Goal: Information Seeking & Learning: Learn about a topic

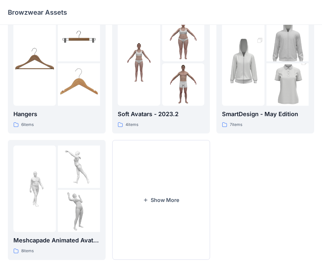
scroll to position [163, 0]
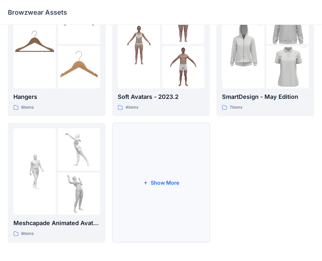
click at [160, 200] on button "Show More" at bounding box center [161, 183] width 98 height 120
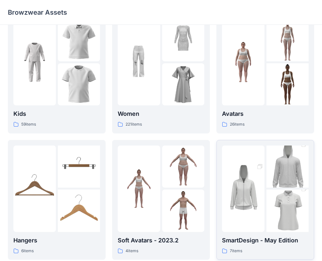
scroll to position [289, 0]
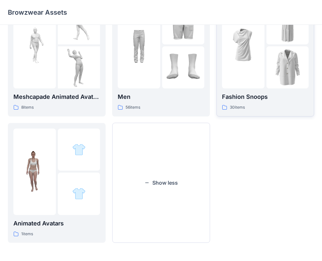
click at [265, 66] on div at bounding box center [265, 45] width 87 height 87
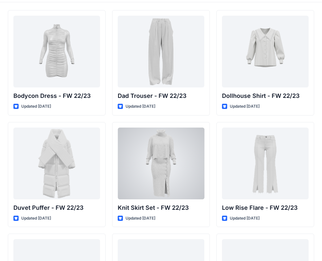
scroll to position [54, 0]
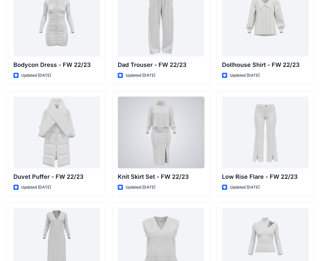
click at [176, 135] on div at bounding box center [161, 133] width 87 height 72
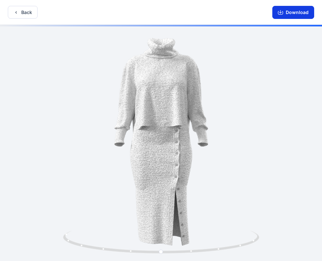
click at [288, 16] on button "Download" at bounding box center [293, 12] width 42 height 13
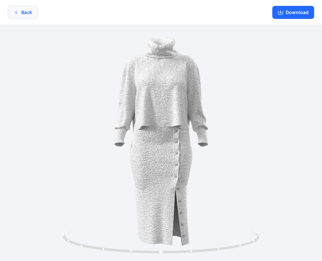
click at [34, 13] on button "Back" at bounding box center [23, 12] width 30 height 13
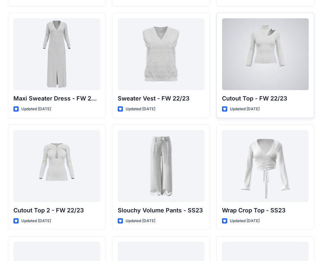
scroll to position [123, 0]
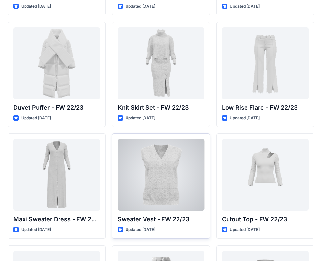
click at [171, 160] on div at bounding box center [161, 175] width 87 height 72
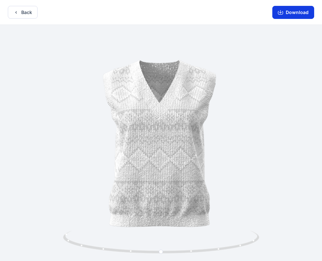
click at [296, 11] on button "Download" at bounding box center [293, 12] width 42 height 13
click at [26, 16] on button "Back" at bounding box center [23, 12] width 30 height 13
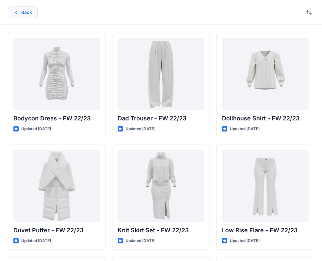
click at [29, 17] on button "Back" at bounding box center [23, 13] width 30 height 12
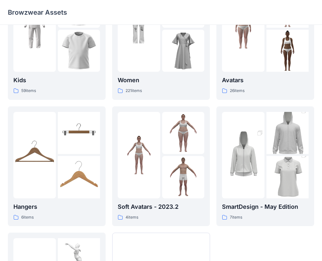
scroll to position [163, 0]
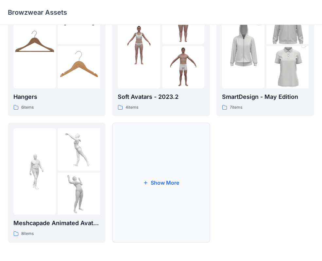
click at [160, 192] on button "Show More" at bounding box center [161, 183] width 98 height 120
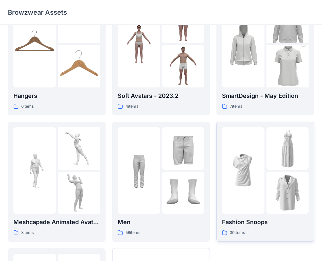
scroll to position [11, 0]
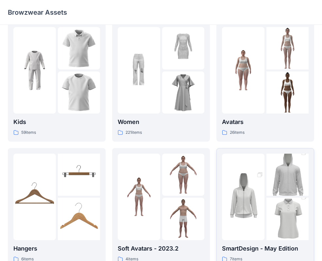
click at [267, 165] on img at bounding box center [287, 174] width 42 height 63
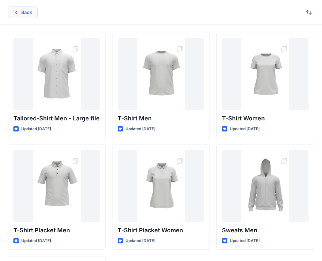
click at [18, 10] on icon "button" at bounding box center [15, 12] width 5 height 5
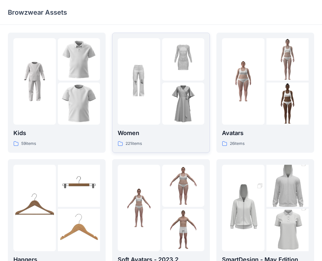
click at [173, 133] on p "Women" at bounding box center [161, 133] width 87 height 9
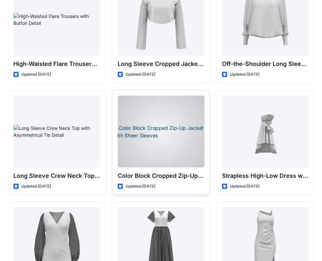
scroll to position [123, 0]
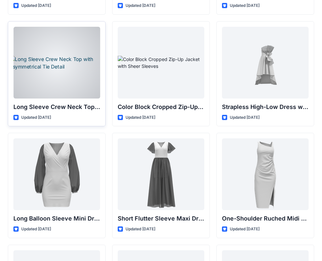
click at [78, 45] on div at bounding box center [56, 63] width 87 height 72
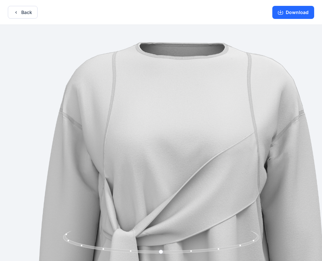
drag, startPoint x: 130, startPoint y: 82, endPoint x: 127, endPoint y: 166, distance: 83.7
click at [127, 166] on img at bounding box center [181, 246] width 446 height 446
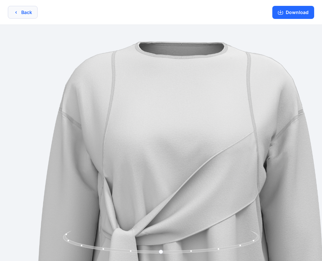
click at [21, 17] on button "Back" at bounding box center [23, 12] width 30 height 13
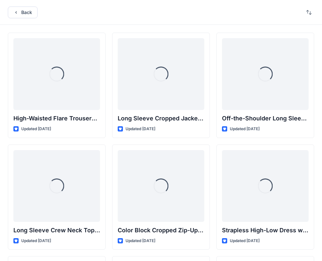
scroll to position [123, 0]
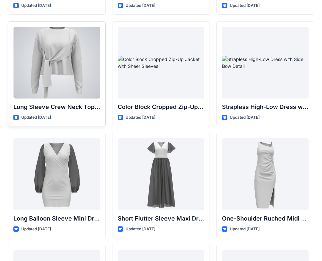
click at [54, 52] on div at bounding box center [56, 63] width 87 height 72
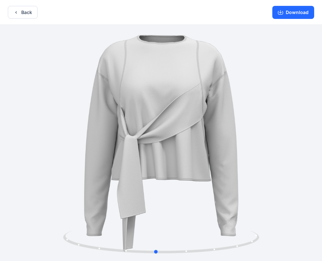
drag, startPoint x: 171, startPoint y: 61, endPoint x: 164, endPoint y: 76, distance: 16.2
click at [165, 92] on div at bounding box center [161, 144] width 322 height 238
click at [29, 11] on button "Back" at bounding box center [23, 12] width 30 height 13
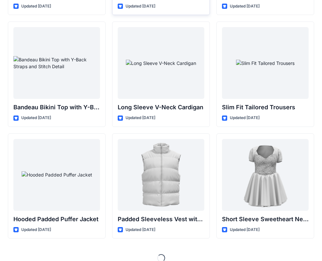
scroll to position [691, 0]
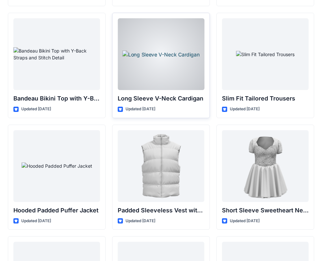
click at [177, 50] on div at bounding box center [161, 54] width 87 height 72
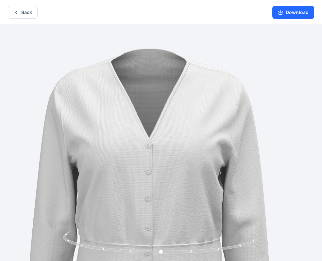
drag, startPoint x: 110, startPoint y: 78, endPoint x: 119, endPoint y: 144, distance: 66.5
click at [99, 150] on img at bounding box center [148, 216] width 411 height 411
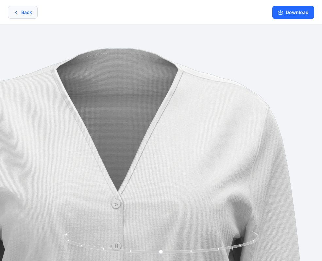
click at [32, 10] on button "Back" at bounding box center [23, 12] width 30 height 13
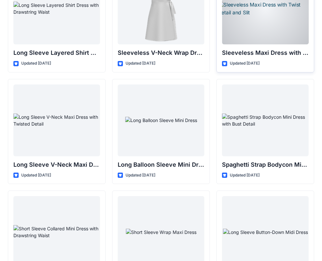
scroll to position [962, 0]
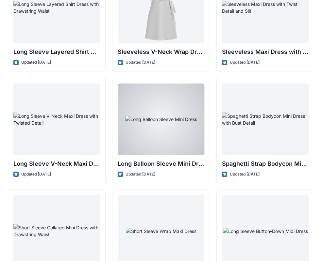
click at [169, 118] on div at bounding box center [161, 120] width 87 height 72
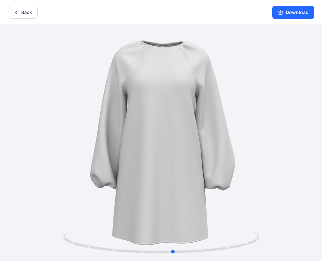
drag, startPoint x: 145, startPoint y: 100, endPoint x: 153, endPoint y: 110, distance: 13.1
click at [153, 110] on div at bounding box center [161, 144] width 322 height 238
click at [21, 15] on button "Back" at bounding box center [23, 12] width 30 height 13
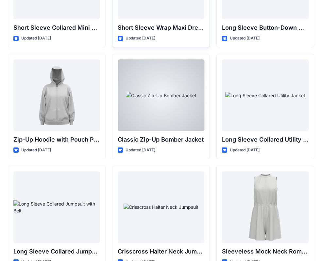
scroll to position [1223, 0]
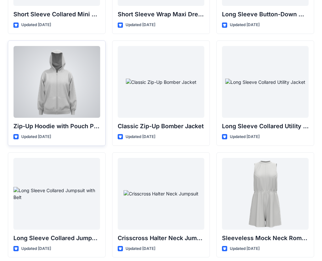
click at [70, 83] on div at bounding box center [56, 82] width 87 height 72
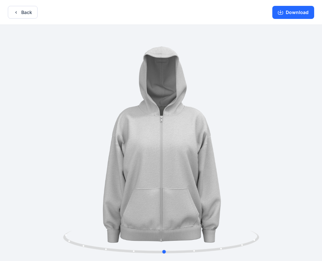
drag, startPoint x: 174, startPoint y: 130, endPoint x: 177, endPoint y: 148, distance: 17.6
click at [177, 148] on div at bounding box center [161, 144] width 322 height 238
click at [26, 11] on button "Back" at bounding box center [23, 12] width 30 height 13
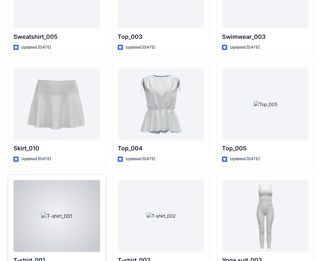
scroll to position [3377, 0]
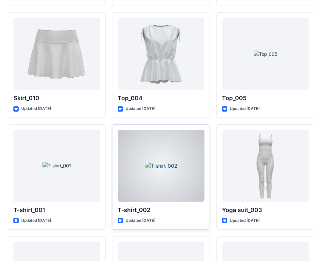
click at [177, 158] on div at bounding box center [161, 166] width 87 height 72
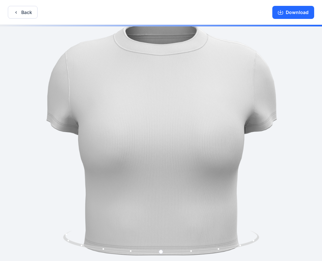
drag, startPoint x: 77, startPoint y: 114, endPoint x: 113, endPoint y: 110, distance: 36.5
click at [114, 110] on img at bounding box center [161, 140] width 272 height 272
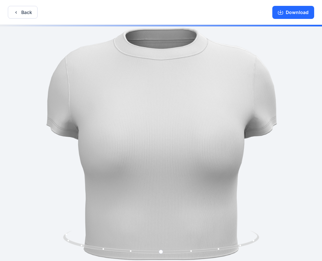
drag, startPoint x: 109, startPoint y: 166, endPoint x: 162, endPoint y: 165, distance: 53.3
click at [164, 167] on img at bounding box center [161, 144] width 272 height 272
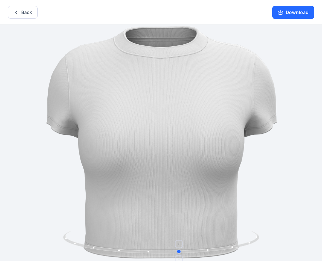
drag, startPoint x: 130, startPoint y: 253, endPoint x: 150, endPoint y: 252, distance: 20.6
click at [150, 252] on icon at bounding box center [162, 243] width 198 height 25
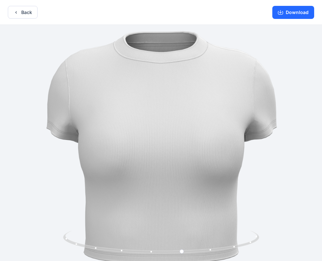
drag, startPoint x: 137, startPoint y: 215, endPoint x: 201, endPoint y: 216, distance: 64.4
click at [202, 218] on img at bounding box center [161, 147] width 272 height 272
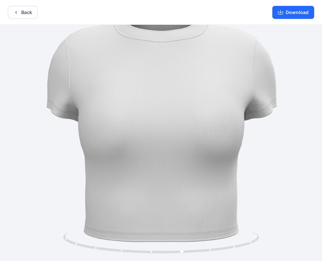
drag, startPoint x: 190, startPoint y: 217, endPoint x: 103, endPoint y: 166, distance: 100.7
click at [21, 15] on button "Back" at bounding box center [23, 12] width 30 height 13
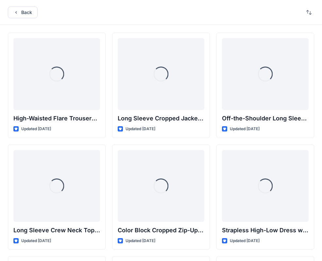
scroll to position [3377, 0]
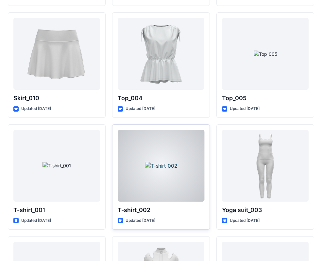
click at [160, 182] on div at bounding box center [161, 166] width 87 height 72
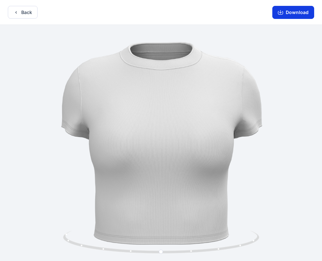
click at [299, 11] on button "Download" at bounding box center [293, 12] width 42 height 13
click at [17, 12] on icon "button" at bounding box center [15, 12] width 5 height 5
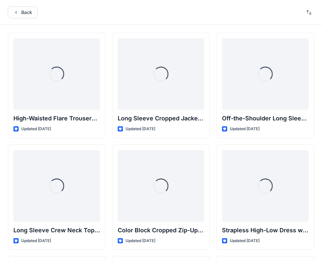
scroll to position [3377, 0]
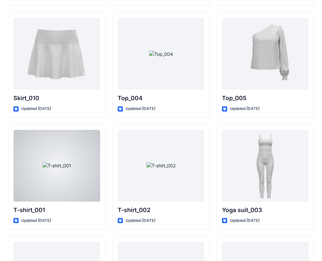
click at [61, 168] on div at bounding box center [56, 166] width 87 height 72
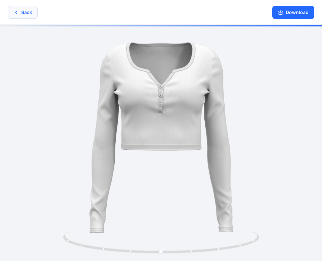
click at [17, 10] on icon "button" at bounding box center [15, 12] width 5 height 5
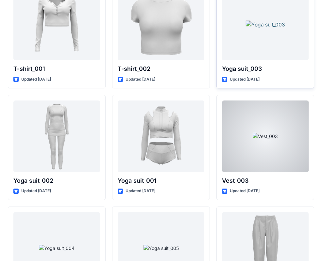
scroll to position [3523, 0]
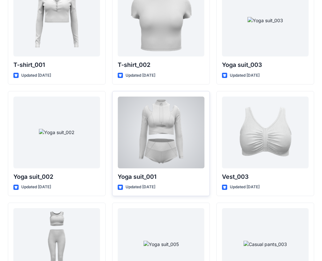
click at [179, 130] on div at bounding box center [161, 133] width 87 height 72
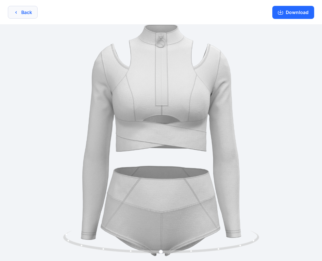
click at [20, 13] on button "Back" at bounding box center [23, 12] width 30 height 13
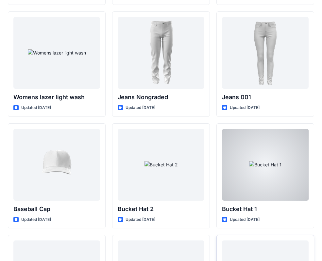
scroll to position [4859, 0]
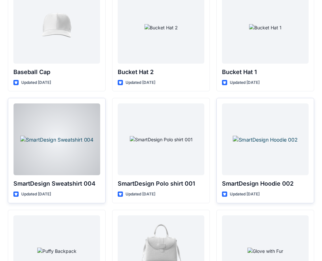
click at [74, 144] on div at bounding box center [56, 140] width 87 height 72
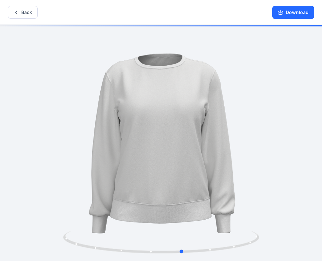
drag, startPoint x: 136, startPoint y: 67, endPoint x: 160, endPoint y: 87, distance: 30.7
click at [160, 88] on div at bounding box center [161, 144] width 322 height 238
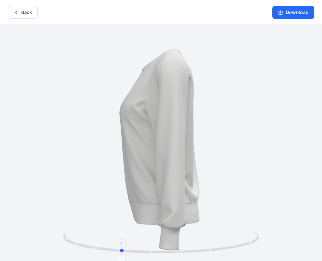
drag, startPoint x: 214, startPoint y: 249, endPoint x: 149, endPoint y: 250, distance: 65.0
click at [149, 250] on icon at bounding box center [162, 243] width 198 height 25
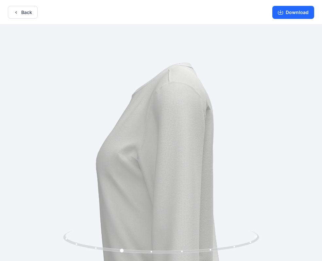
drag, startPoint x: 185, startPoint y: 113, endPoint x: 178, endPoint y: 148, distance: 36.1
click at [183, 170] on img at bounding box center [162, 213] width 376 height 376
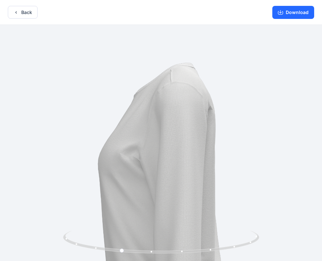
drag, startPoint x: 144, startPoint y: 76, endPoint x: 146, endPoint y: 107, distance: 30.1
click at [23, 7] on button "Back" at bounding box center [23, 12] width 30 height 13
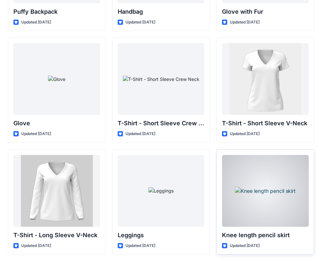
scroll to position [5168, 0]
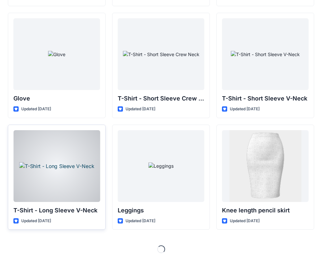
click at [85, 179] on div at bounding box center [56, 166] width 87 height 72
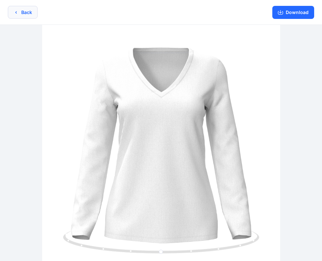
click at [18, 8] on button "Back" at bounding box center [23, 12] width 30 height 13
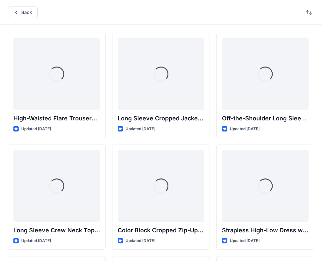
scroll to position [5168, 0]
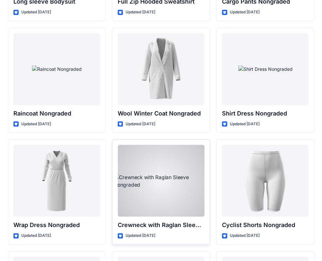
scroll to position [5723, 0]
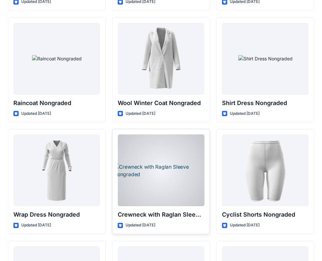
click at [177, 170] on div at bounding box center [161, 171] width 87 height 72
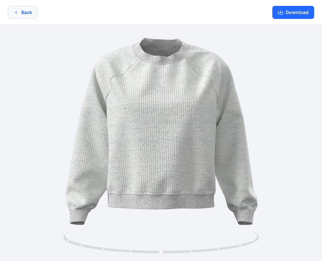
click at [22, 12] on button "Back" at bounding box center [23, 12] width 30 height 13
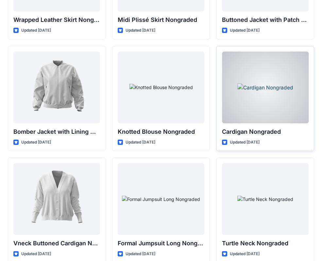
scroll to position [6005, 0]
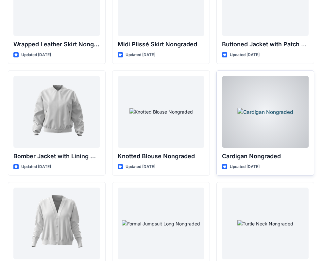
click at [287, 103] on div at bounding box center [265, 112] width 87 height 72
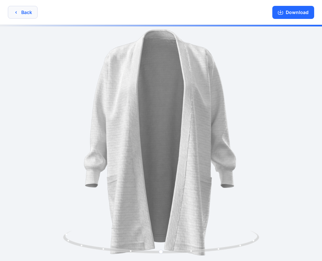
click at [21, 11] on button "Back" at bounding box center [23, 12] width 30 height 13
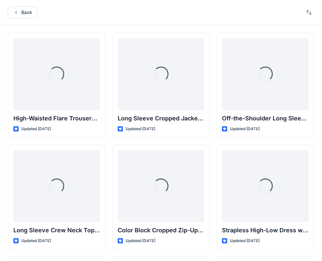
scroll to position [6005, 0]
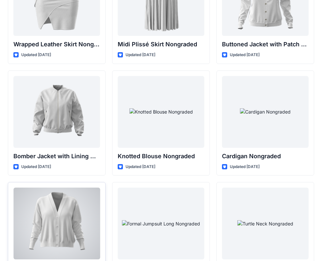
click at [66, 223] on div at bounding box center [56, 224] width 87 height 72
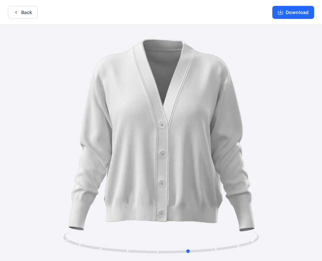
drag, startPoint x: 205, startPoint y: 253, endPoint x: 146, endPoint y: 128, distance: 138.2
click at [233, 239] on icon at bounding box center [162, 243] width 198 height 25
click at [35, 8] on button "Back" at bounding box center [23, 12] width 30 height 13
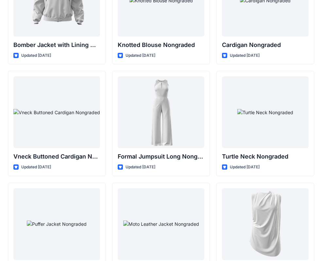
scroll to position [6117, 0]
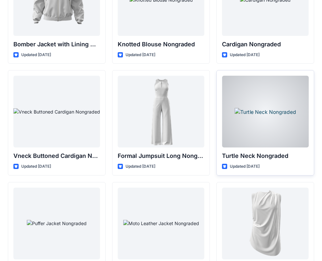
click at [260, 111] on div at bounding box center [265, 112] width 87 height 72
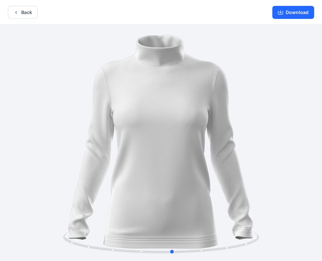
drag, startPoint x: 217, startPoint y: 90, endPoint x: 235, endPoint y: 94, distance: 18.6
click at [235, 94] on div at bounding box center [161, 144] width 322 height 238
click at [27, 12] on button "Back" at bounding box center [23, 12] width 30 height 13
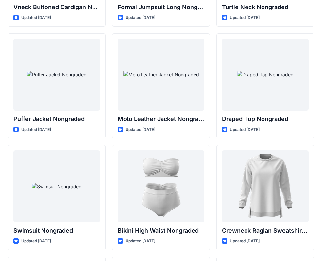
scroll to position [6279, 0]
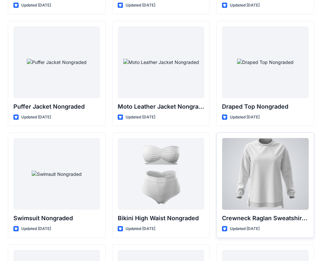
click at [256, 186] on div at bounding box center [265, 174] width 87 height 72
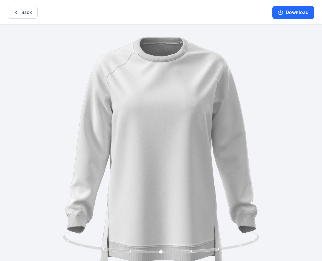
drag, startPoint x: 180, startPoint y: 63, endPoint x: 174, endPoint y: 108, distance: 45.5
click at [174, 108] on img at bounding box center [161, 153] width 256 height 256
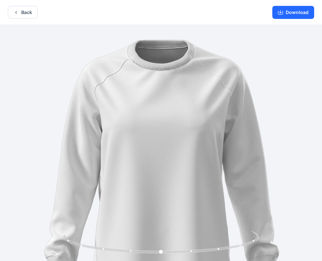
drag, startPoint x: 238, startPoint y: 96, endPoint x: 172, endPoint y: 104, distance: 66.5
click at [172, 105] on img at bounding box center [161, 182] width 314 height 314
click at [169, 51] on img at bounding box center [161, 181] width 314 height 314
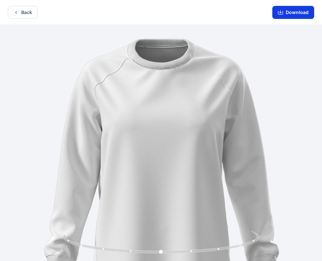
click at [304, 13] on button "Download" at bounding box center [293, 12] width 42 height 13
click at [34, 15] on button "Back" at bounding box center [23, 12] width 30 height 13
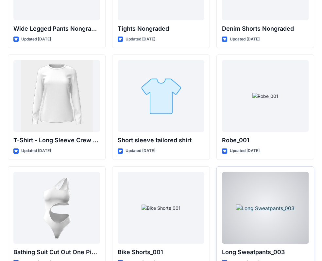
scroll to position [7199, 0]
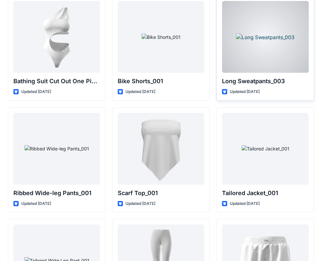
click at [274, 37] on div at bounding box center [265, 37] width 87 height 72
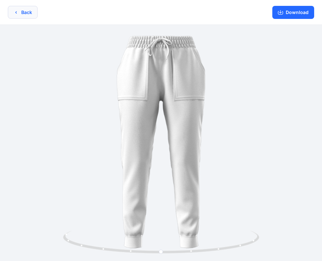
click at [11, 10] on button "Back" at bounding box center [23, 12] width 30 height 13
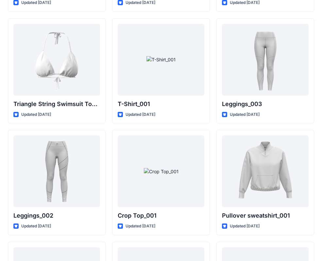
scroll to position [7513, 0]
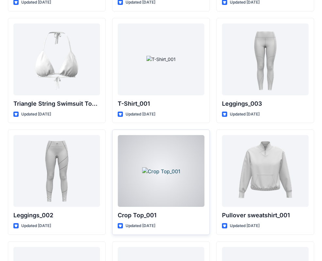
click at [158, 187] on div at bounding box center [161, 171] width 87 height 72
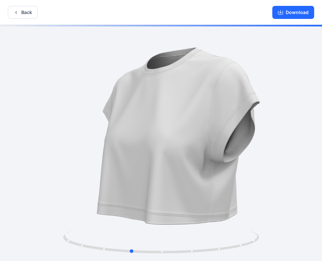
drag, startPoint x: 265, startPoint y: 103, endPoint x: 218, endPoint y: 113, distance: 48.9
click at [217, 113] on div at bounding box center [161, 144] width 322 height 238
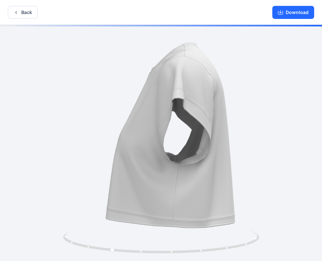
click at [218, 113] on div at bounding box center [161, 144] width 322 height 238
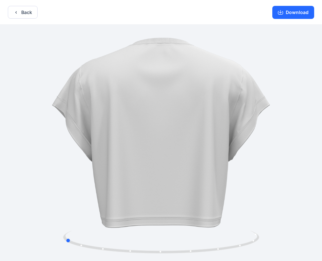
drag, startPoint x: 214, startPoint y: 114, endPoint x: 172, endPoint y: 112, distance: 41.8
click at [172, 112] on div at bounding box center [161, 144] width 322 height 238
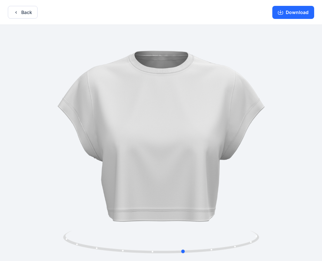
drag, startPoint x: 50, startPoint y: 113, endPoint x: 169, endPoint y: 129, distance: 119.9
click at [169, 129] on div at bounding box center [161, 144] width 322 height 238
click at [23, 9] on button "Back" at bounding box center [23, 12] width 30 height 13
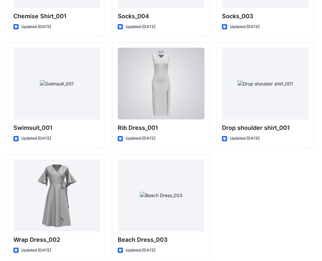
scroll to position [8054, 0]
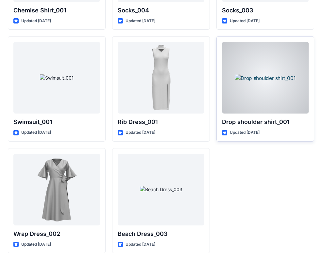
click at [267, 71] on div at bounding box center [265, 78] width 87 height 72
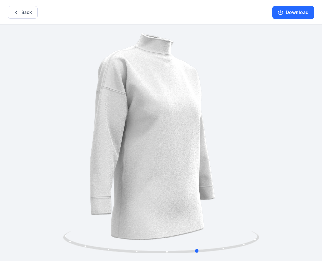
drag, startPoint x: 235, startPoint y: 99, endPoint x: 272, endPoint y: 104, distance: 37.9
click at [272, 104] on div at bounding box center [161, 144] width 322 height 238
